Goal: Complete application form

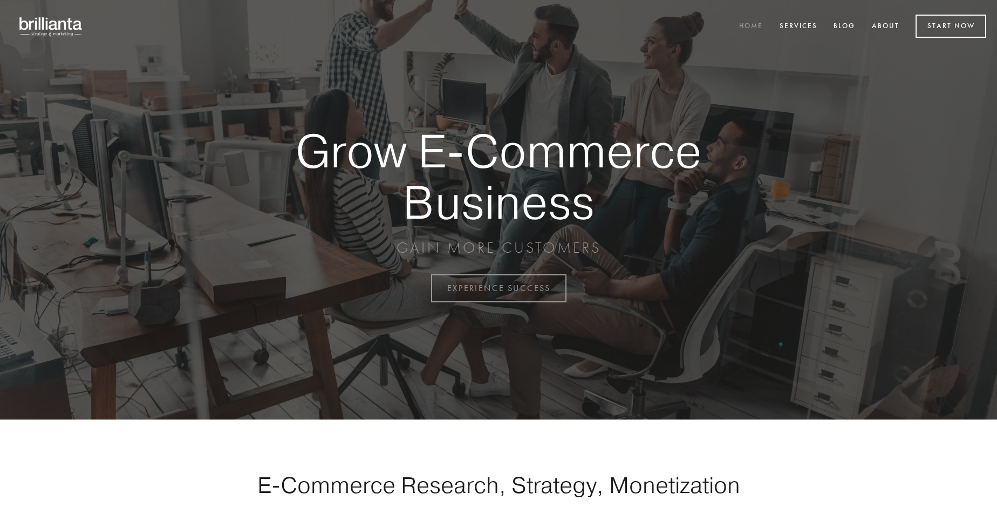
scroll to position [2829, 0]
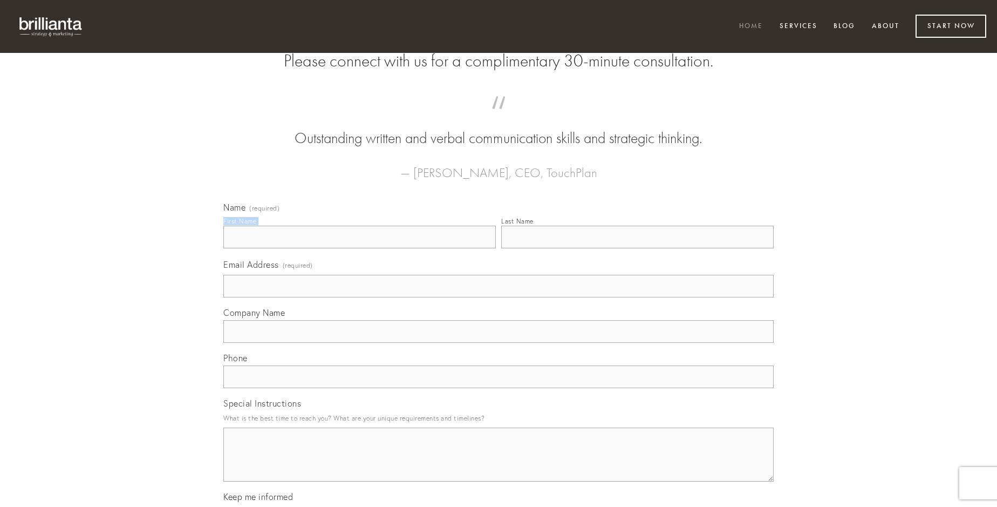
type input "Miss [PERSON_NAME]"
click at [637, 248] on input "Last Name" at bounding box center [637, 237] width 273 height 23
type input "Miss [PERSON_NAME]"
click at [499, 297] on input "Email Address (required)" at bounding box center [498, 286] width 550 height 23
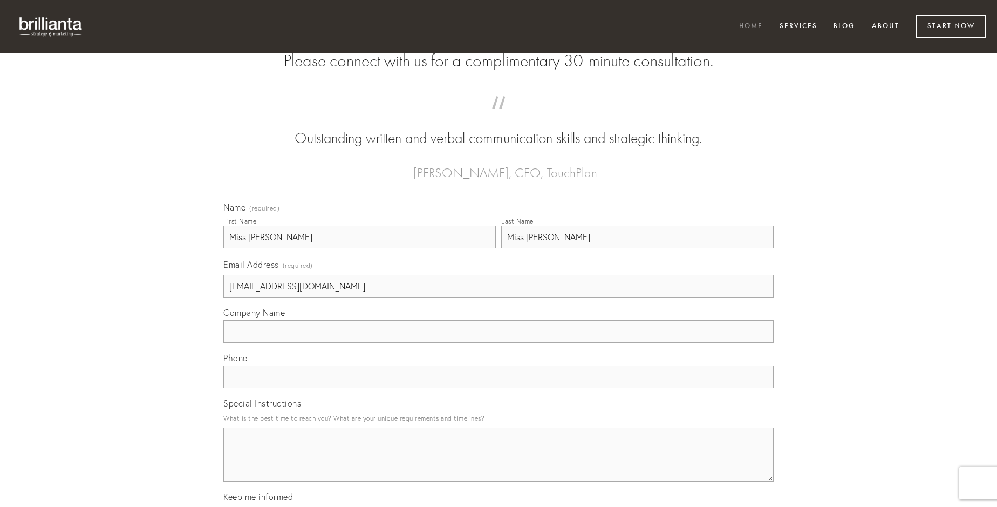
type input "[EMAIL_ADDRESS][DOMAIN_NAME]"
click at [499, 343] on input "Company Name" at bounding box center [498, 331] width 550 height 23
type input "solvo"
click at [499, 388] on input "text" at bounding box center [498, 376] width 550 height 23
click at [499, 464] on textarea "Special Instructions" at bounding box center [498, 454] width 550 height 54
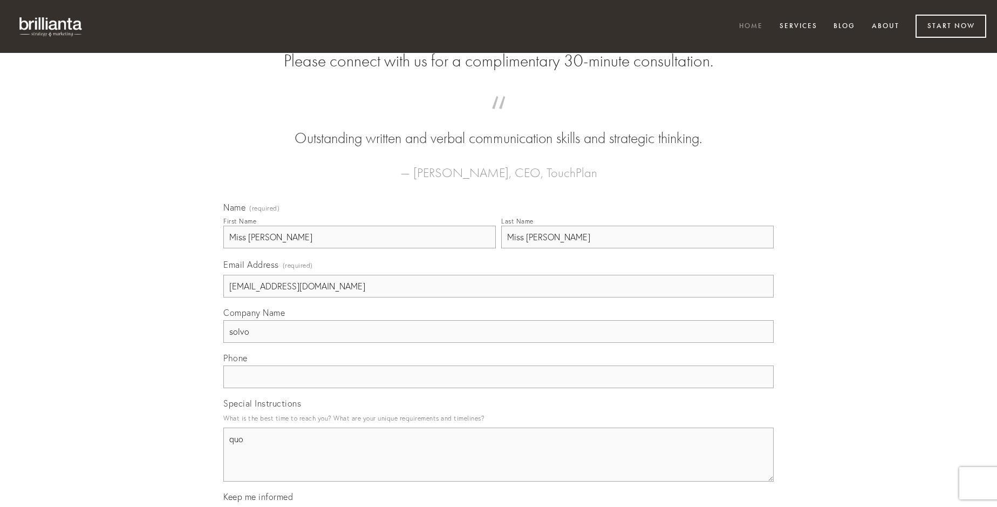
type textarea "quo"
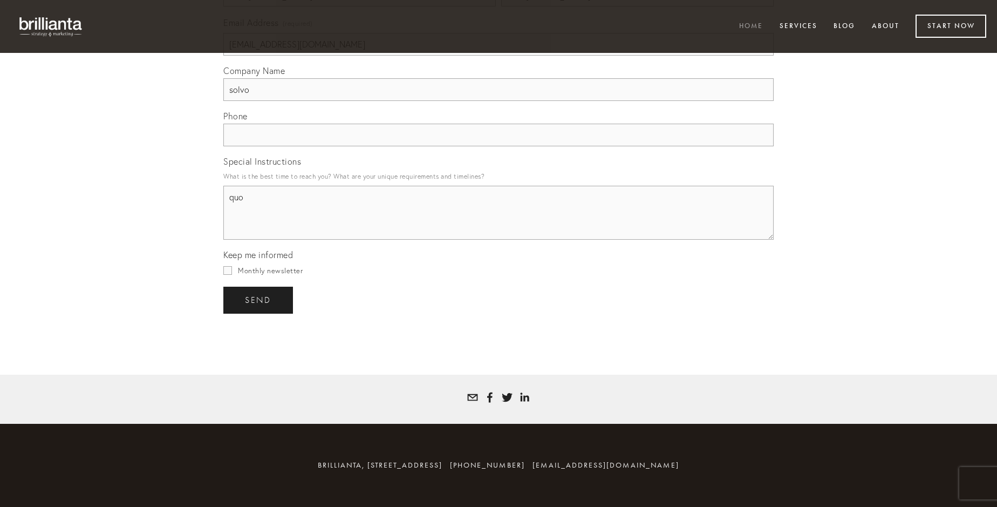
click at [259, 299] on span "send" at bounding box center [258, 300] width 26 height 10
